Goal: Task Accomplishment & Management: Manage account settings

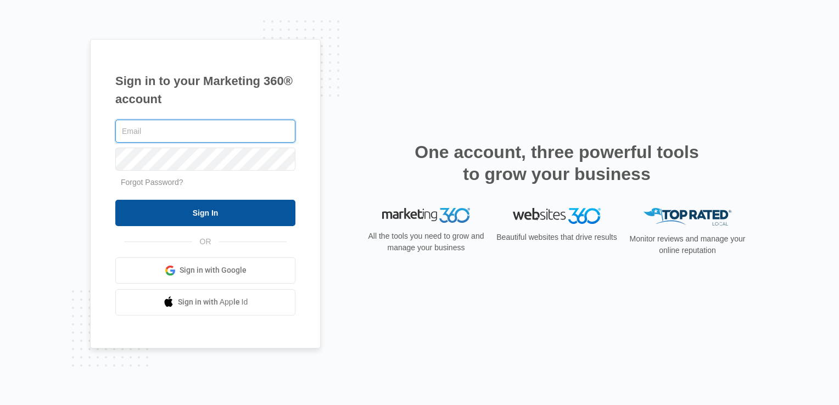
type input "[EMAIL_ADDRESS][US_STATE][DOMAIN_NAME]"
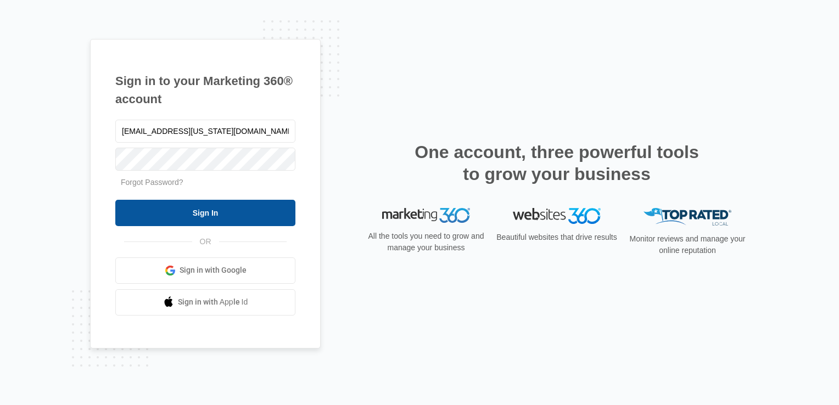
click at [235, 215] on input "Sign In" at bounding box center [205, 213] width 180 height 26
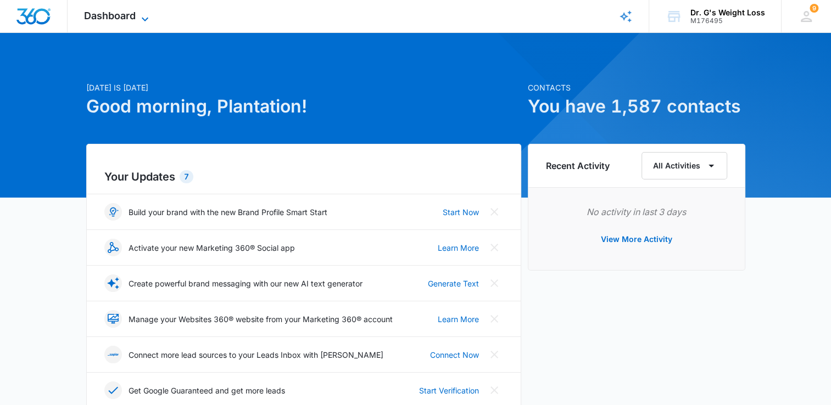
click at [91, 16] on span "Dashboard" at bounding box center [110, 16] width 52 height 12
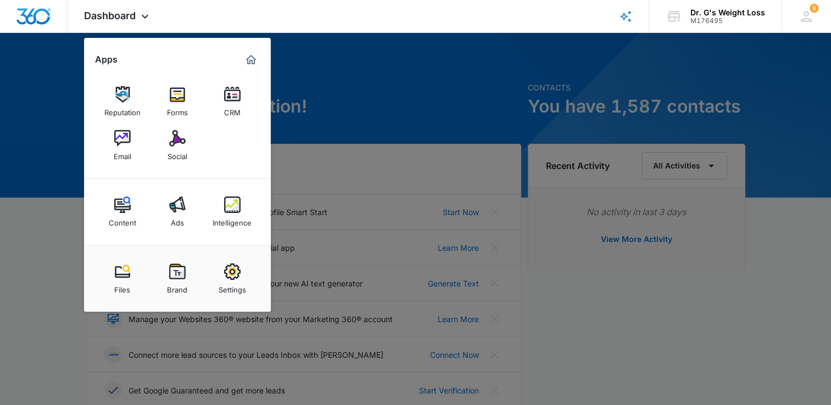
click at [232, 102] on img at bounding box center [232, 94] width 16 height 16
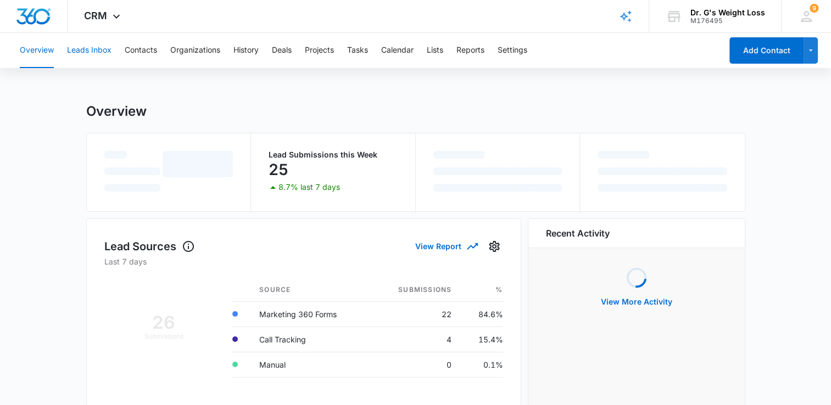
click at [94, 52] on button "Leads Inbox" at bounding box center [89, 50] width 44 height 35
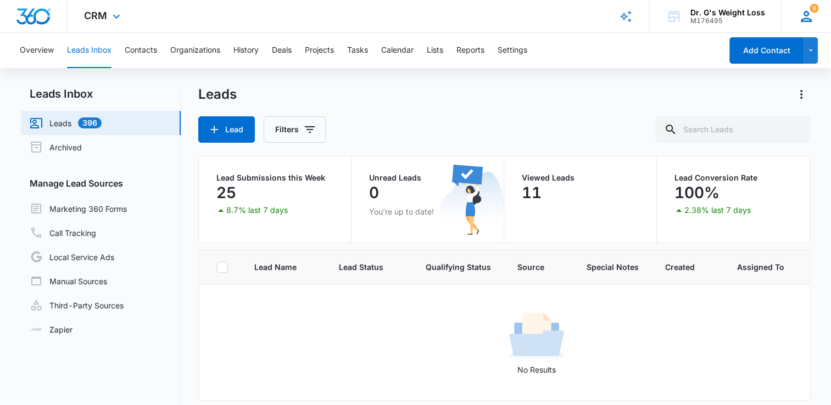
click at [802, 18] on icon at bounding box center [806, 16] width 16 height 16
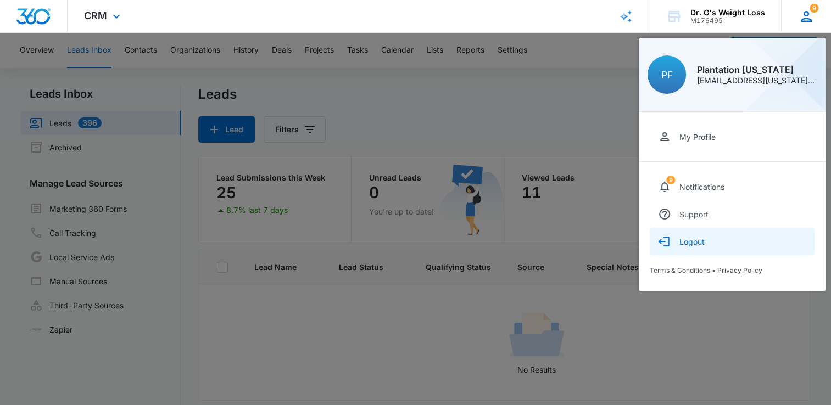
click at [704, 240] on button "Logout" at bounding box center [731, 241] width 165 height 27
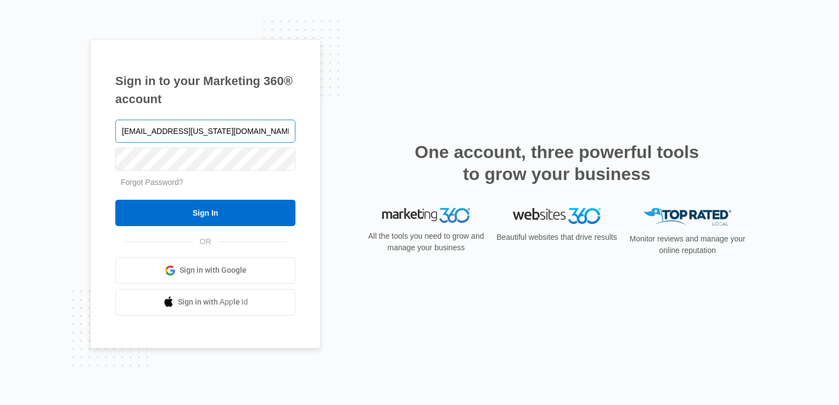
click at [239, 133] on input "[EMAIL_ADDRESS][US_STATE][DOMAIN_NAME]" at bounding box center [205, 131] width 180 height 23
type input "[EMAIL_ADDRESS][US_STATE][DOMAIN_NAME]"
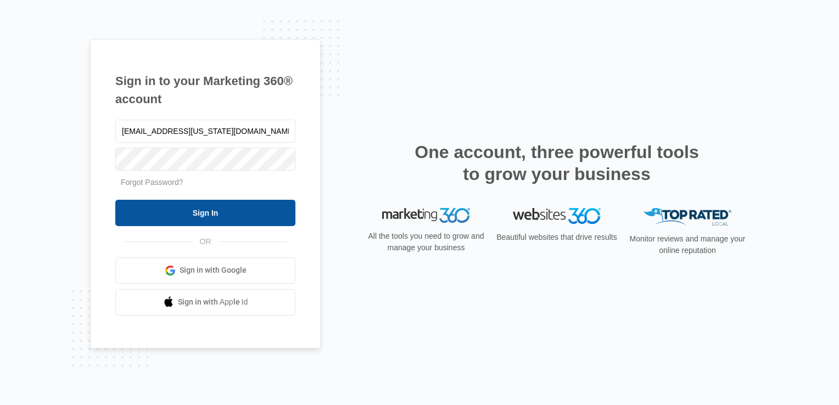
click at [233, 212] on input "Sign In" at bounding box center [205, 213] width 180 height 26
